Goal: Book appointment/travel/reservation

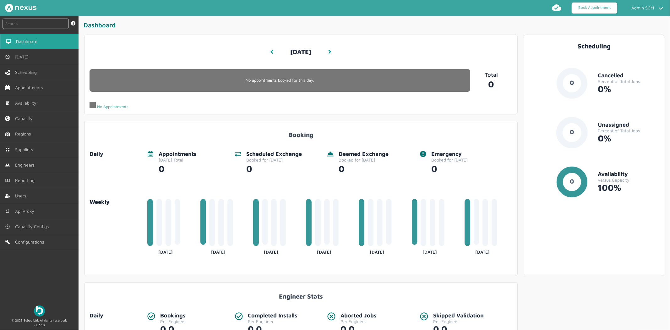
click at [598, 3] on link "Book Appointment" at bounding box center [594, 8] width 46 height 11
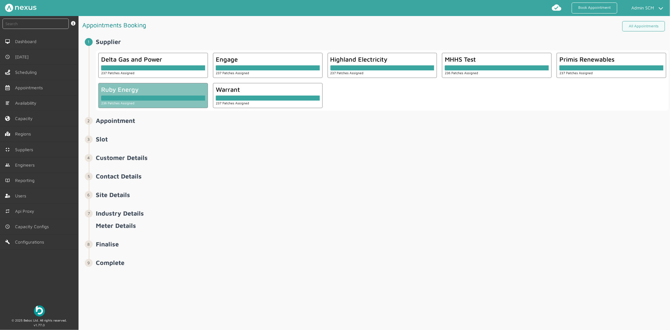
click at [157, 97] on div at bounding box center [153, 97] width 104 height 5
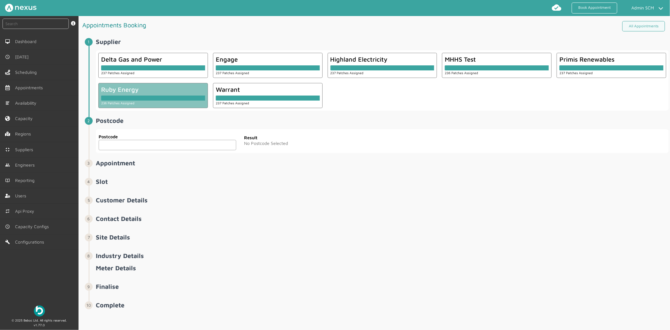
click at [145, 142] on input "text" at bounding box center [168, 145] width 138 height 10
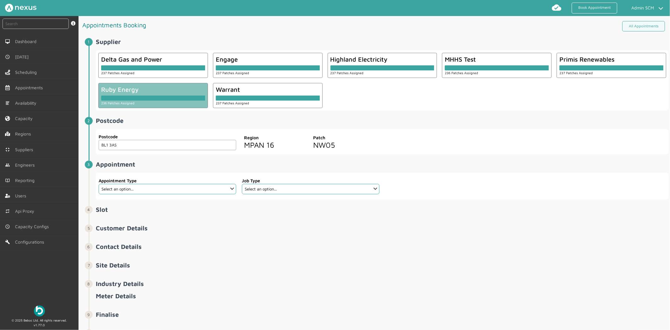
type input "BL1 3AS"
click at [209, 190] on select "Select an option... Additional Work Check Meter Electric Vehicle Emergency Exch…" at bounding box center [168, 189] width 138 height 10
click at [99, 184] on select "Select an option... Additional Work Check Meter Electric Vehicle Emergency Exch…" at bounding box center [168, 189] width 138 height 10
click at [324, 191] on select "Select an option... Meter Read visit - Dual Fuel﻿ Meter Read visit - Elec Meter…" at bounding box center [311, 189] width 138 height 10
drag, startPoint x: 215, startPoint y: 192, endPoint x: 212, endPoint y: 184, distance: 8.6
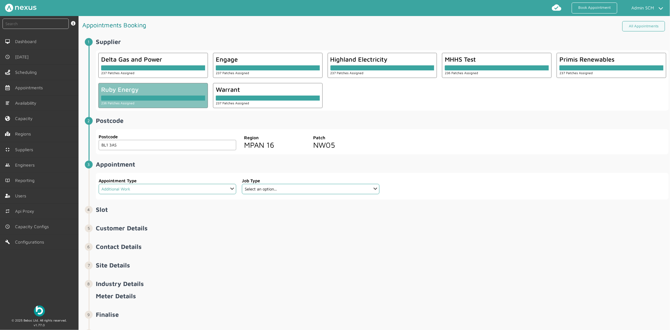
click at [215, 192] on select "Select an option... Additional Work Check Meter Electric Vehicle Emergency Exch…" at bounding box center [168, 189] width 138 height 10
click at [99, 184] on select "Select an option... Additional Work Check Meter Electric Vehicle Emergency Exch…" at bounding box center [168, 189] width 138 height 10
click at [307, 188] on select "Select an option... Installation Installation & Removal Removal" at bounding box center [311, 189] width 138 height 10
click at [223, 192] on select "Select an option... Additional Work Check Meter Electric Vehicle Emergency Exch…" at bounding box center [168, 189] width 138 height 10
click at [99, 184] on select "Select an option... Additional Work Check Meter Electric Vehicle Emergency Exch…" at bounding box center [168, 189] width 138 height 10
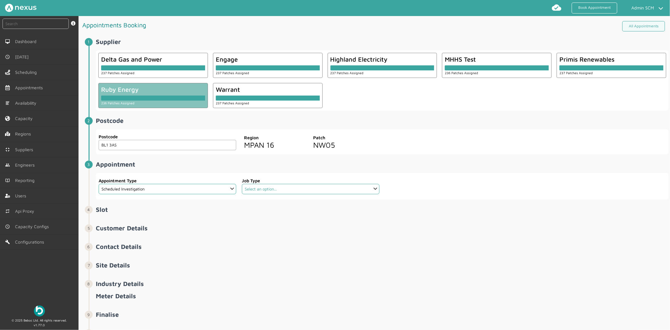
click at [287, 187] on select "Select an option... De-energise De-energise / Energise Smart De-energise / Ener…" at bounding box center [311, 189] width 138 height 10
click at [226, 189] on select "Select an option... Additional Work Check Meter Electric Vehicle Emergency Exch…" at bounding box center [168, 189] width 138 height 10
click at [264, 192] on select "Select an option... De-energise De-energise / Energise Smart De-energise / Ener…" at bounding box center [311, 189] width 138 height 10
click at [194, 189] on select "Select an option... Additional Work Check Meter Electric Vehicle Emergency Exch…" at bounding box center [168, 189] width 138 height 10
click at [99, 184] on select "Select an option... Additional Work Check Meter Electric Vehicle Emergency Exch…" at bounding box center [168, 189] width 138 height 10
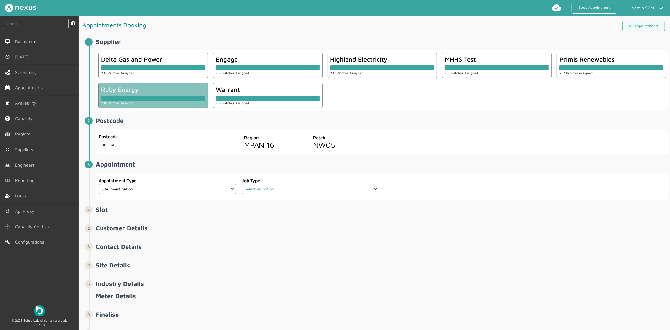
click at [284, 193] on select "Select an option... Cold Call Meter Accuracy Test" at bounding box center [311, 189] width 138 height 10
click at [216, 190] on select "Select an option... Additional Work Check Meter Electric Vehicle Emergency Exch…" at bounding box center [168, 189] width 138 height 10
click at [99, 184] on select "Select an option... Additional Work Check Meter Electric Vehicle Emergency Exch…" at bounding box center [168, 189] width 138 height 10
click at [264, 187] on select "Select an option... Cold Call Meter Accuracy Test" at bounding box center [311, 189] width 138 height 10
click at [221, 189] on select "Select an option... Additional Work Check Meter Electric Vehicle Emergency Exch…" at bounding box center [168, 189] width 138 height 10
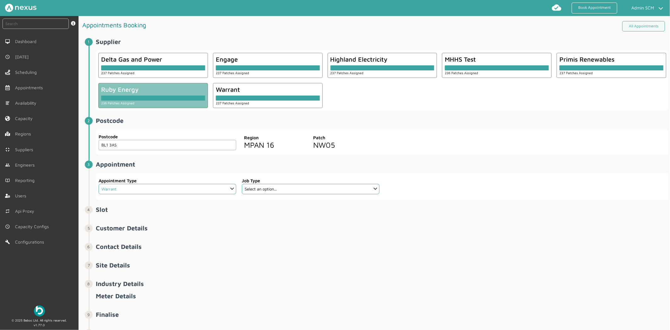
click at [99, 184] on select "Select an option... Additional Work Check Meter Electric Vehicle Emergency Exch…" at bounding box center [168, 189] width 138 height 10
click at [274, 192] on select "Select an option... De-energise Dual Fuel Dual Fuel - SMETS 2 Electric Electric…" at bounding box center [311, 189] width 138 height 10
click at [218, 190] on select "Select an option... Additional Work Check Meter Electric Vehicle Emergency Exch…" at bounding box center [168, 189] width 138 height 10
click at [99, 184] on select "Select an option... Additional Work Check Meter Electric Vehicle Emergency Exch…" at bounding box center [168, 189] width 138 height 10
click at [273, 189] on select "Select an option... De-energise Dual Fuel Dual Fuel - SMETS 2 Electric Electric…" at bounding box center [311, 189] width 138 height 10
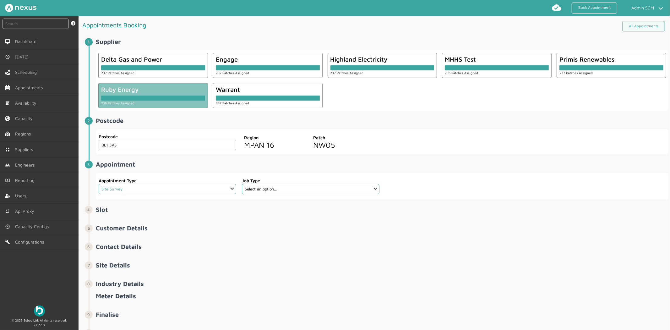
click at [203, 190] on select "Select an option... Additional Work Check Meter Electric Vehicle Emergency Exch…" at bounding box center [168, 189] width 138 height 10
click at [99, 184] on select "Select an option... Additional Work Check Meter Electric Vehicle Emergency Exch…" at bounding box center [168, 189] width 138 height 10
click at [275, 186] on select "Select an option... Dual Fuel Electric Gas Traditional Electric Traditional Gas" at bounding box center [311, 189] width 138 height 10
click at [225, 191] on select "Select an option... Additional Work Check Meter Electric Vehicle Emergency Exch…" at bounding box center [168, 189] width 138 height 10
click at [99, 184] on select "Select an option... Additional Work Check Meter Electric Vehicle Emergency Exch…" at bounding box center [168, 189] width 138 height 10
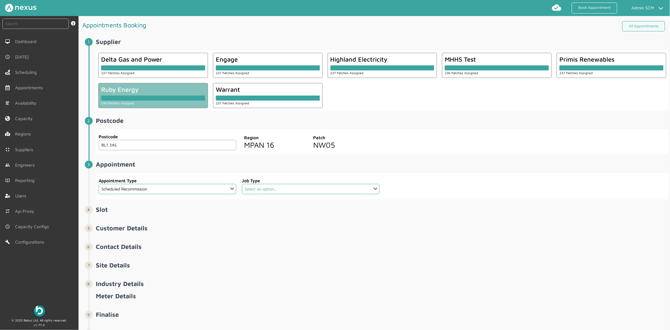
click at [258, 186] on select "Select an option... Dual Fuel - SMETS 2 Electric - SMETS 2 Gas - SMETS 2" at bounding box center [311, 189] width 138 height 10
click at [201, 186] on select "Select an option... Additional Work Check Meter Electric Vehicle Emergency Exch…" at bounding box center [168, 189] width 138 height 10
click at [99, 184] on select "Select an option... Additional Work Check Meter Electric Vehicle Emergency Exch…" at bounding box center [168, 189] width 138 height 10
click at [273, 188] on select "Select an option... De-energise De-energise / Energise Smart De-energise / Ener…" at bounding box center [311, 189] width 138 height 10
click at [211, 187] on select "Select an option... Additional Work Check Meter Electric Vehicle Emergency Exch…" at bounding box center [168, 189] width 138 height 10
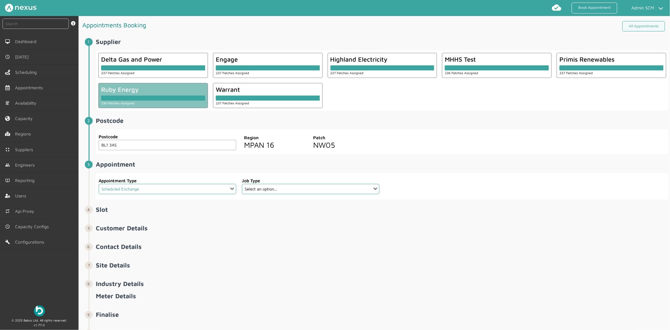
click at [99, 184] on select "Select an option... Additional Work Check Meter Electric Vehicle Emergency Exch…" at bounding box center [168, 189] width 138 height 10
click at [266, 184] on select "Select an option... Dual Fuel Dual Fuel - SMETS 2 Electric Electric - SMETS 2 E…" at bounding box center [311, 189] width 138 height 10
click at [205, 189] on select "Select an option... Additional Work Check Meter Electric Vehicle Emergency Exch…" at bounding box center [168, 189] width 138 height 10
click at [99, 184] on select "Select an option... Additional Work Check Meter Electric Vehicle Emergency Exch…" at bounding box center [168, 189] width 138 height 10
click at [260, 189] on select "Select an option... Dual Fuel - SMETS 2 Electric - SMETS 2 Gas - SMETS 2" at bounding box center [311, 189] width 138 height 10
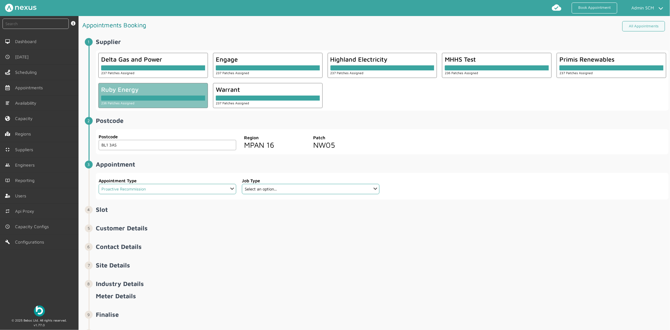
click at [214, 190] on select "Select an option... Additional Work Check Meter Electric Vehicle Emergency Exch…" at bounding box center [168, 189] width 138 height 10
click at [99, 184] on select "Select an option... Additional Work Check Meter Electric Vehicle Emergency Exch…" at bounding box center [168, 189] width 138 height 10
click at [263, 186] on select "Select an option... De-energise De-energise / Energise Smart De-energise / Ener…" at bounding box center [311, 189] width 138 height 10
click at [214, 192] on select "Select an option... Additional Work Check Meter Electric Vehicle Emergency Exch…" at bounding box center [168, 189] width 138 height 10
click at [99, 184] on select "Select an option... Additional Work Check Meter Electric Vehicle Emergency Exch…" at bounding box center [168, 189] width 138 height 10
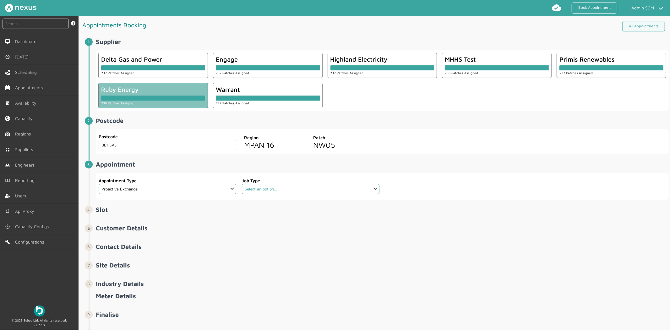
click at [292, 185] on select "Select an option... Dual Fuel - SMETS 2 Electric - SMETS 2 Gas - SMETS 2" at bounding box center [311, 189] width 138 height 10
click at [183, 191] on select "Select an option... Additional Work Check Meter Electric Vehicle Emergency Exch…" at bounding box center [168, 189] width 138 height 10
click at [99, 184] on select "Select an option... Additional Work Check Meter Electric Vehicle Emergency Exch…" at bounding box center [168, 189] width 138 height 10
click at [258, 189] on select "Select an option... Dual Fuel Dual Fuel - SMETS 2 Electric Electric - SMETS 2 G…" at bounding box center [311, 189] width 138 height 10
click at [195, 189] on select "Select an option... Additional Work Check Meter Electric Vehicle Emergency Exch…" at bounding box center [168, 189] width 138 height 10
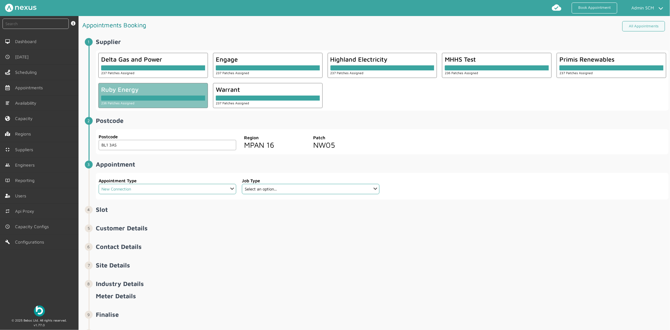
click at [99, 184] on select "Select an option... Additional Work Check Meter Electric Vehicle Emergency Exch…" at bounding box center [168, 189] width 138 height 10
click at [259, 190] on select "Select an option... Dual Fuel Dual Fuel - SMETS 2 Electric Electric - SMETS 2 G…" at bounding box center [311, 189] width 138 height 10
click at [214, 189] on select "Select an option... Additional Work Check Meter Electric Vehicle Emergency Exch…" at bounding box center [168, 189] width 138 height 10
click at [99, 184] on select "Select an option... Additional Work Check Meter Electric Vehicle Emergency Exch…" at bounding box center [168, 189] width 138 height 10
click at [265, 191] on select "Select an option... Dual Fuel Electric Gas Traditional Dual Fuel Traditional El…" at bounding box center [311, 189] width 138 height 10
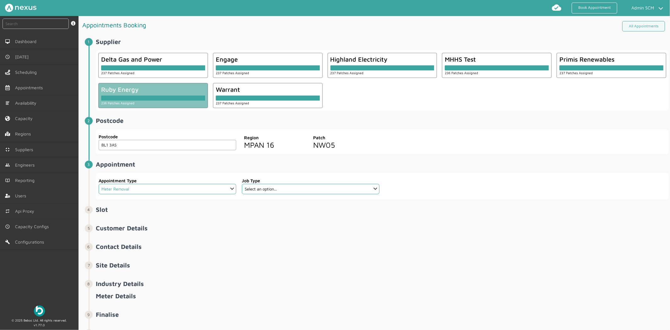
click at [200, 192] on select "Select an option... Additional Work Check Meter Electric Vehicle Emergency Exch…" at bounding box center [168, 189] width 138 height 10
click at [99, 184] on select "Select an option... Additional Work Check Meter Electric Vehicle Emergency Exch…" at bounding box center [168, 189] width 138 height 10
click at [265, 189] on select "Select an option... Communication Device Exchange De-Energise Energise Meter Ex…" at bounding box center [311, 189] width 138 height 10
click at [214, 191] on select "Select an option... Additional Work Check Meter Electric Vehicle Emergency Exch…" at bounding box center [168, 189] width 138 height 10
click at [99, 184] on select "Select an option... Additional Work Check Meter Electric Vehicle Emergency Exch…" at bounding box center [168, 189] width 138 height 10
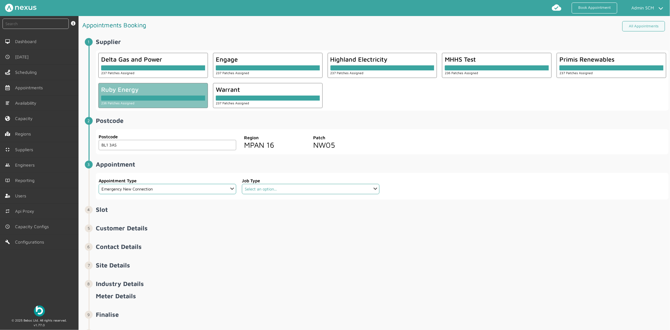
click at [290, 190] on select "Select an option... Dual Fuel Dual Fuel - SMETS 2 Electric Electric - SMETS 2 G…" at bounding box center [311, 189] width 138 height 10
click at [199, 191] on select "Select an option... Additional Work Check Meter Electric Vehicle Emergency Exch…" at bounding box center [168, 189] width 138 height 10
click at [99, 184] on select "Select an option... Additional Work Check Meter Electric Vehicle Emergency Exch…" at bounding box center [168, 189] width 138 height 10
click at [255, 192] on select "Select an option... Gist Site Investigation" at bounding box center [311, 189] width 138 height 10
click at [208, 191] on select "Select an option... Additional Work Check Meter Electric Vehicle Emergency Exch…" at bounding box center [168, 189] width 138 height 10
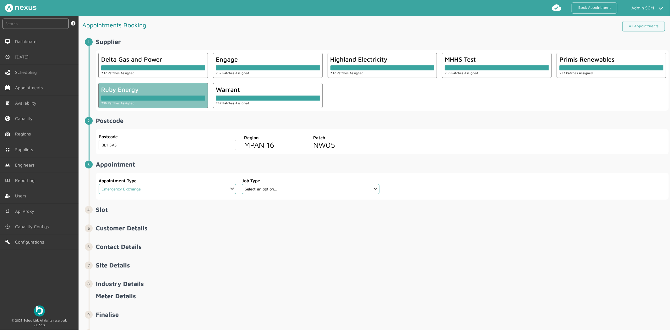
click at [99, 184] on select "Select an option... Additional Work Check Meter Electric Vehicle Emergency Exch…" at bounding box center [168, 189] width 138 height 10
drag, startPoint x: 269, startPoint y: 189, endPoint x: 258, endPoint y: 189, distance: 11.0
click at [269, 189] on select "Select an option... Dual Fuel Dual Fuel - SMETS 2 Electric Electric - SMETS 2 G…" at bounding box center [311, 189] width 138 height 10
drag, startPoint x: 208, startPoint y: 190, endPoint x: 204, endPoint y: 186, distance: 4.9
click at [208, 190] on select "Select an option... Additional Work Check Meter Electric Vehicle Emergency Exch…" at bounding box center [168, 189] width 138 height 10
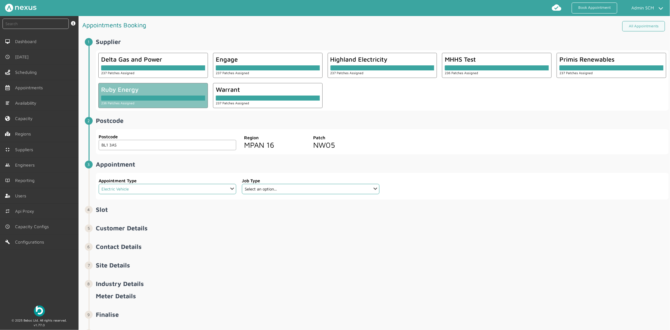
click at [99, 184] on select "Select an option... Additional Work Check Meter Electric Vehicle Emergency Exch…" at bounding box center [168, 189] width 138 height 10
click at [274, 185] on select "Select an option... [GEOGRAPHIC_DATA] Installation" at bounding box center [311, 189] width 138 height 10
click at [214, 190] on select "Select an option... Additional Work Check Meter Electric Vehicle Emergency Exch…" at bounding box center [168, 189] width 138 height 10
click at [99, 184] on select "Select an option... Additional Work Check Meter Electric Vehicle Emergency Exch…" at bounding box center [168, 189] width 138 height 10
click at [269, 192] on select "Select an option... Installation Installation & Removal Removal" at bounding box center [311, 189] width 138 height 10
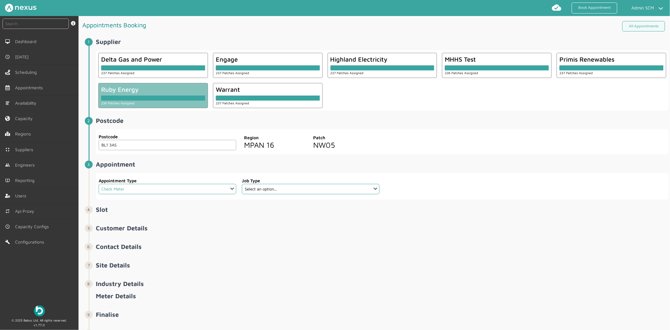
drag, startPoint x: 215, startPoint y: 187, endPoint x: 205, endPoint y: 187, distance: 10.0
click at [215, 187] on select "Select an option... Additional Work Check Meter Electric Vehicle Emergency Exch…" at bounding box center [168, 189] width 138 height 10
select select "14: 5e6b4c2e4fc5f2587355e76f"
click at [99, 184] on select "Select an option... Additional Work Check Meter Electric Vehicle Emergency Exch…" at bounding box center [168, 189] width 138 height 10
click at [327, 193] on select "Select an option... De-energise De-energise / Energise Smart De-energise / Ener…" at bounding box center [311, 189] width 138 height 10
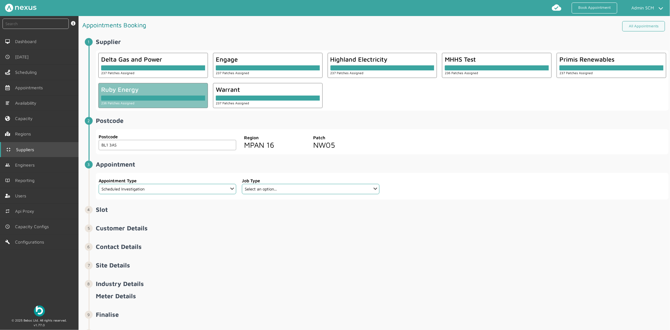
click at [38, 151] on link "Suppliers" at bounding box center [39, 149] width 79 height 15
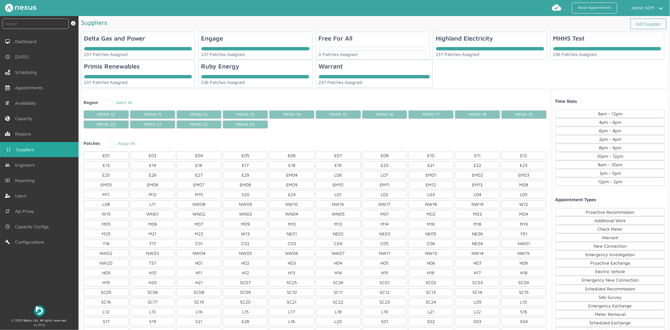
click at [231, 66] on div "Ruby Energy" at bounding box center [220, 65] width 38 height 7
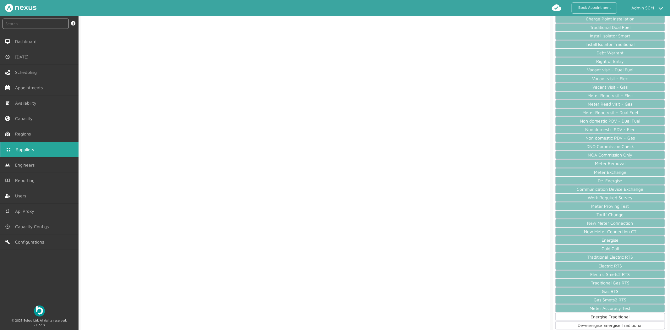
scroll to position [663, 0]
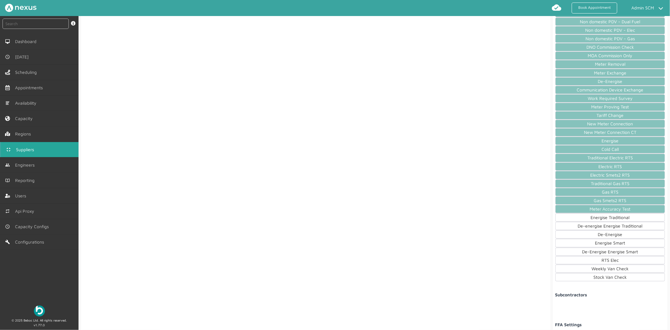
click at [580, 221] on div "Energise Traditional" at bounding box center [610, 217] width 110 height 8
click at [580, 230] on div "De-energise Energise Traditional" at bounding box center [610, 226] width 110 height 8
click at [576, 238] on div "De-Energise" at bounding box center [610, 234] width 110 height 8
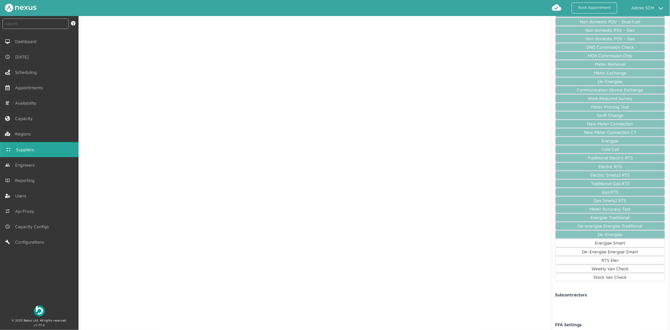
click at [576, 247] on div "Energise Smart" at bounding box center [610, 243] width 110 height 8
click at [575, 256] on div "De-Energise Energise Smart" at bounding box center [610, 251] width 110 height 8
click at [575, 269] on div "Electric - SMETS 2 Installation & Removal Dual Fuel Electric Traditional Electr…" at bounding box center [610, 26] width 110 height 511
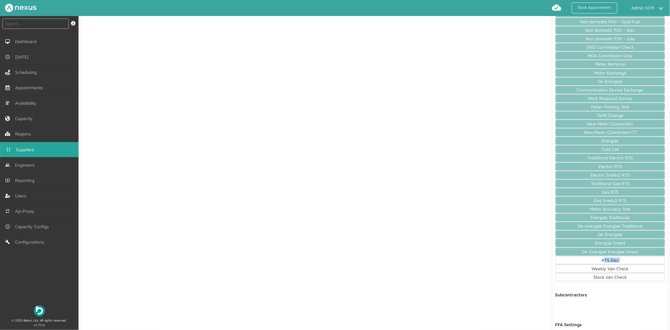
click at [576, 262] on div "RTS Elec" at bounding box center [610, 260] width 110 height 8
click at [578, 273] on div "Weekly Van Check" at bounding box center [610, 268] width 110 height 8
click at [580, 281] on div "Stock Van Check" at bounding box center [610, 277] width 110 height 8
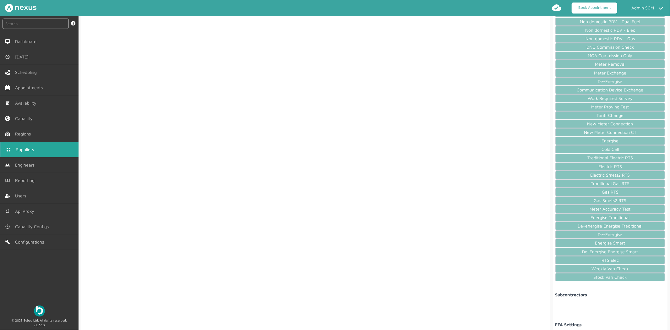
click at [601, 11] on link "Book Appointment" at bounding box center [594, 8] width 46 height 11
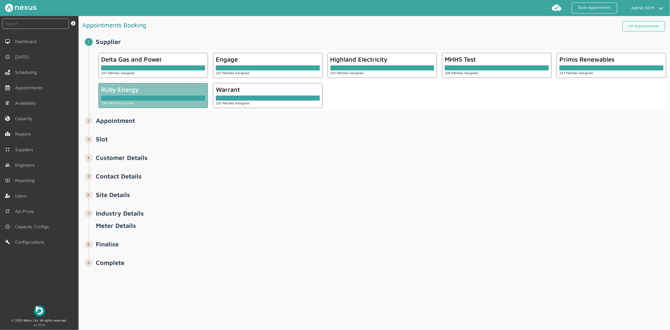
click at [160, 93] on div at bounding box center [153, 97] width 104 height 8
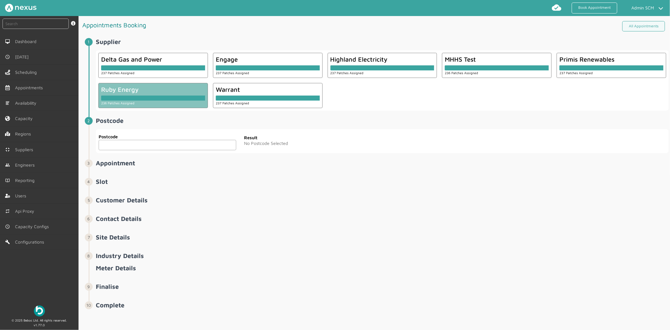
click at [151, 145] on input "text" at bounding box center [168, 145] width 138 height 10
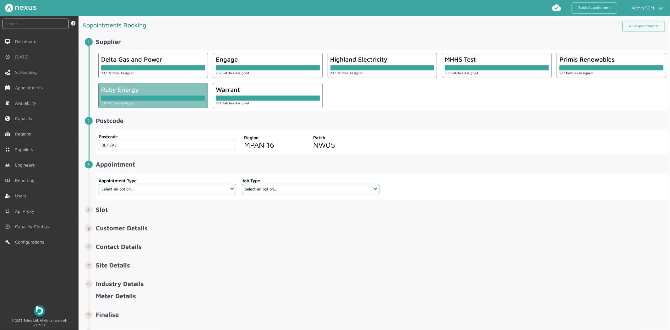
type input "BL1 3AS"
click at [226, 190] on select "Select an option... Additional Work Check Meter Electric Vehicle Emergency Exch…" at bounding box center [168, 189] width 138 height 10
select select "14: 5e6b4c2e4fc5f2587355e76f"
click at [99, 184] on select "Select an option... Additional Work Check Meter Electric Vehicle Emergency Exch…" at bounding box center [168, 189] width 138 height 10
click at [285, 189] on select "Select an option... De-energise De-energise / Energise Smart De-energise / Ener…" at bounding box center [311, 189] width 138 height 10
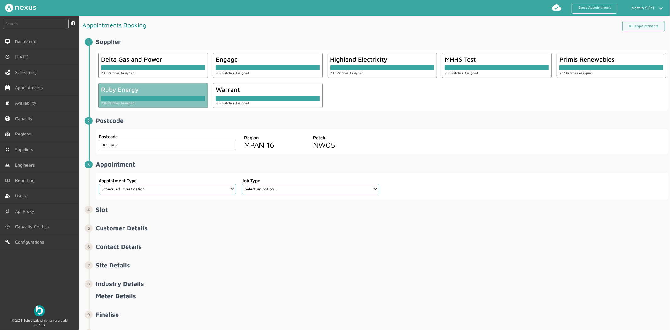
click at [414, 164] on h2 "Appointment ️️️" at bounding box center [382, 163] width 573 height 7
click at [162, 192] on select "Select an option... Additional Work Check Meter Electric Vehicle Emergency Exch…" at bounding box center [168, 189] width 138 height 10
click at [413, 114] on li "Supplier ️️️ Delta Gas and Power 237 Patches Assigned Engage 237 Patches Assign…" at bounding box center [379, 77] width 580 height 79
click at [305, 189] on select "Select an option... De-energise De-energise / Energise Smart De-energise / Ener…" at bounding box center [311, 189] width 138 height 10
drag, startPoint x: 30, startPoint y: 154, endPoint x: 54, endPoint y: 155, distance: 24.5
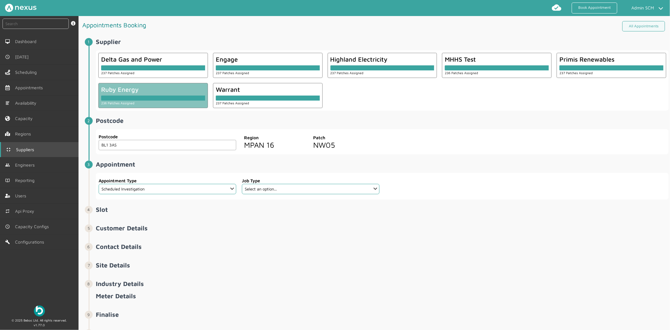
click at [30, 154] on link "Suppliers" at bounding box center [39, 149] width 79 height 15
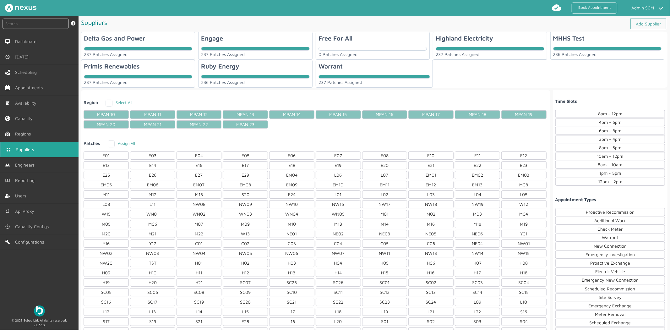
click at [256, 75] on div at bounding box center [254, 77] width 107 height 4
